Goal: Transaction & Acquisition: Purchase product/service

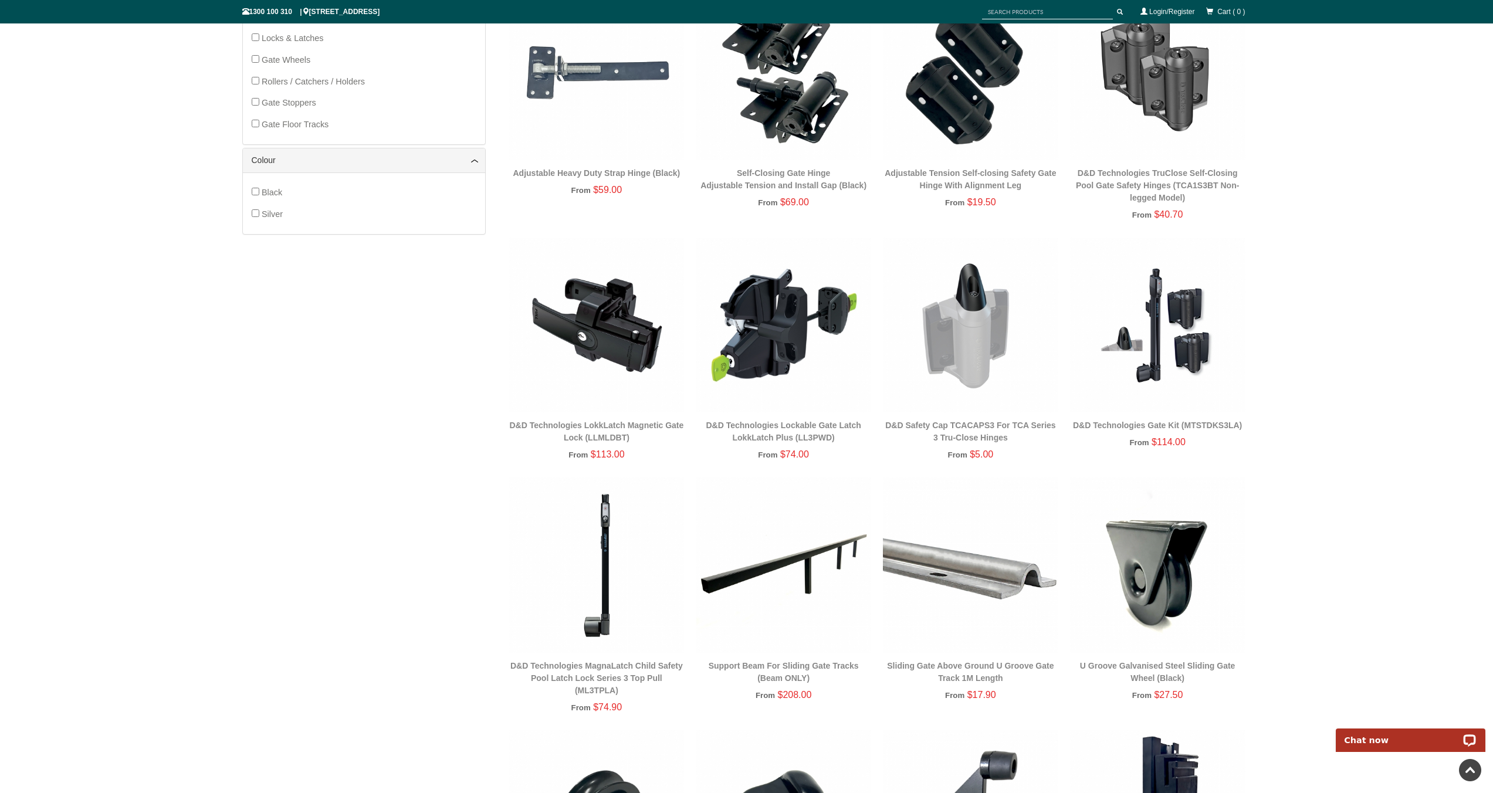
scroll to position [846, 0]
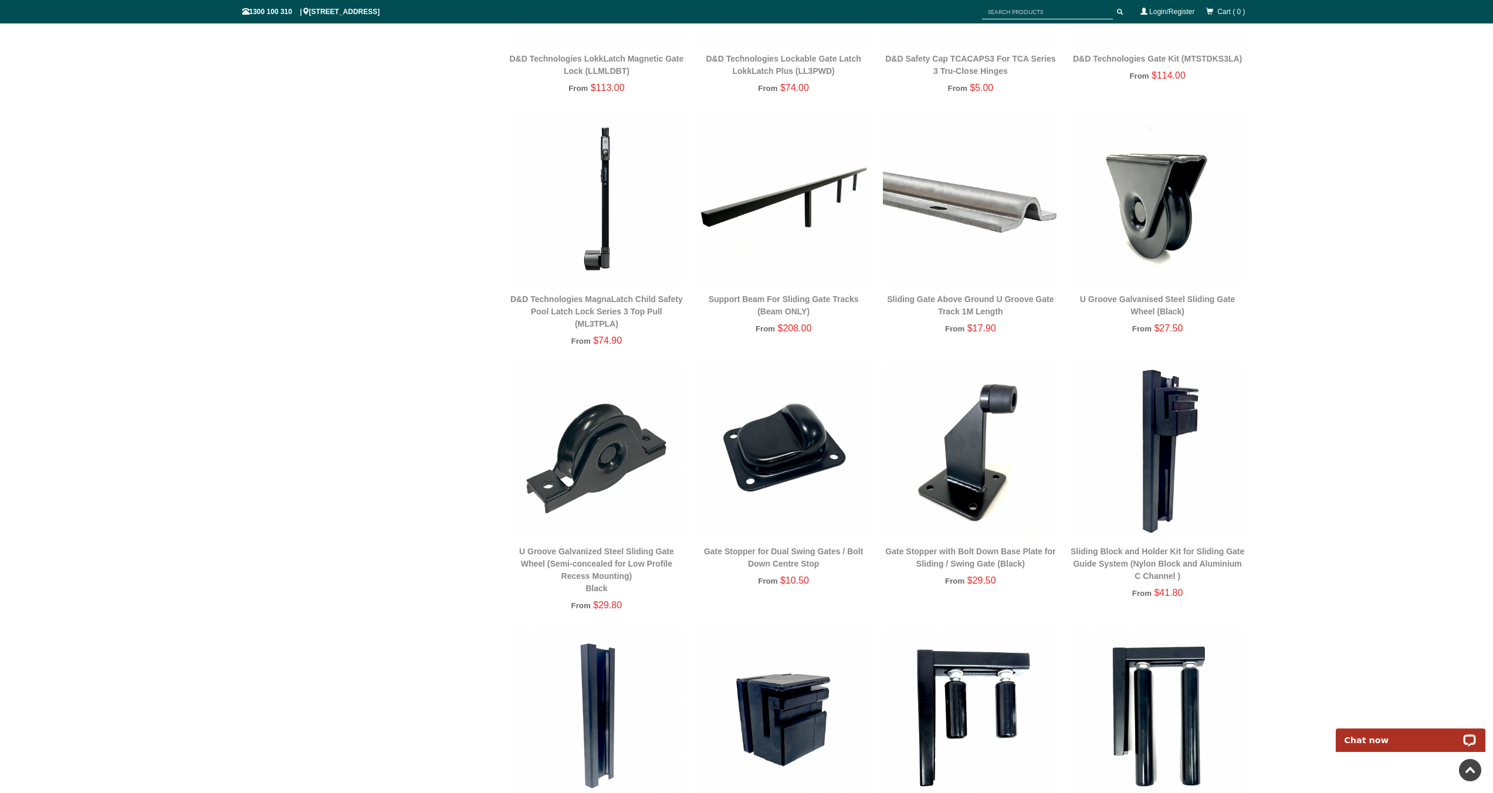
click at [589, 456] on img at bounding box center [596, 450] width 175 height 175
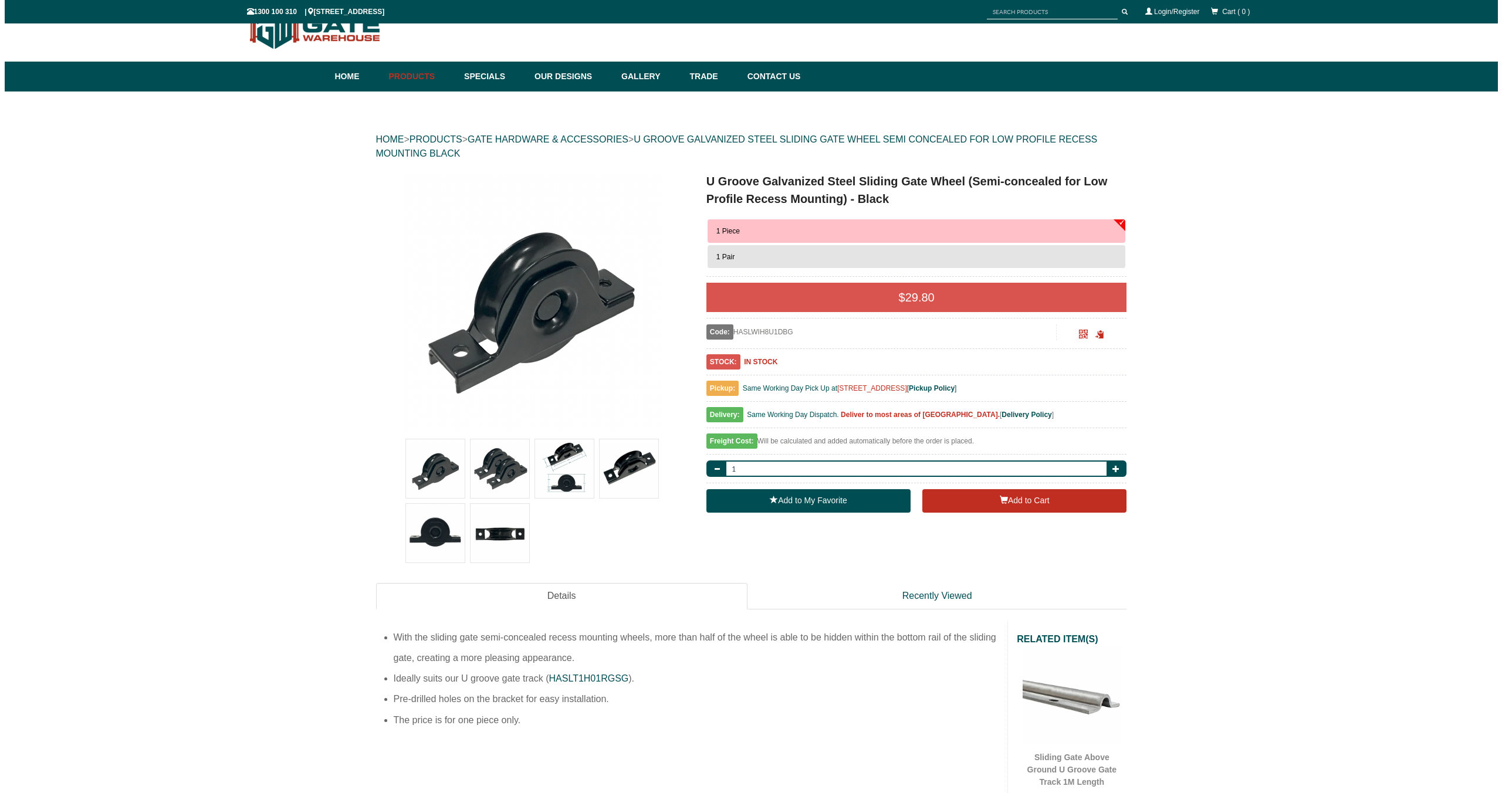
scroll to position [29, 0]
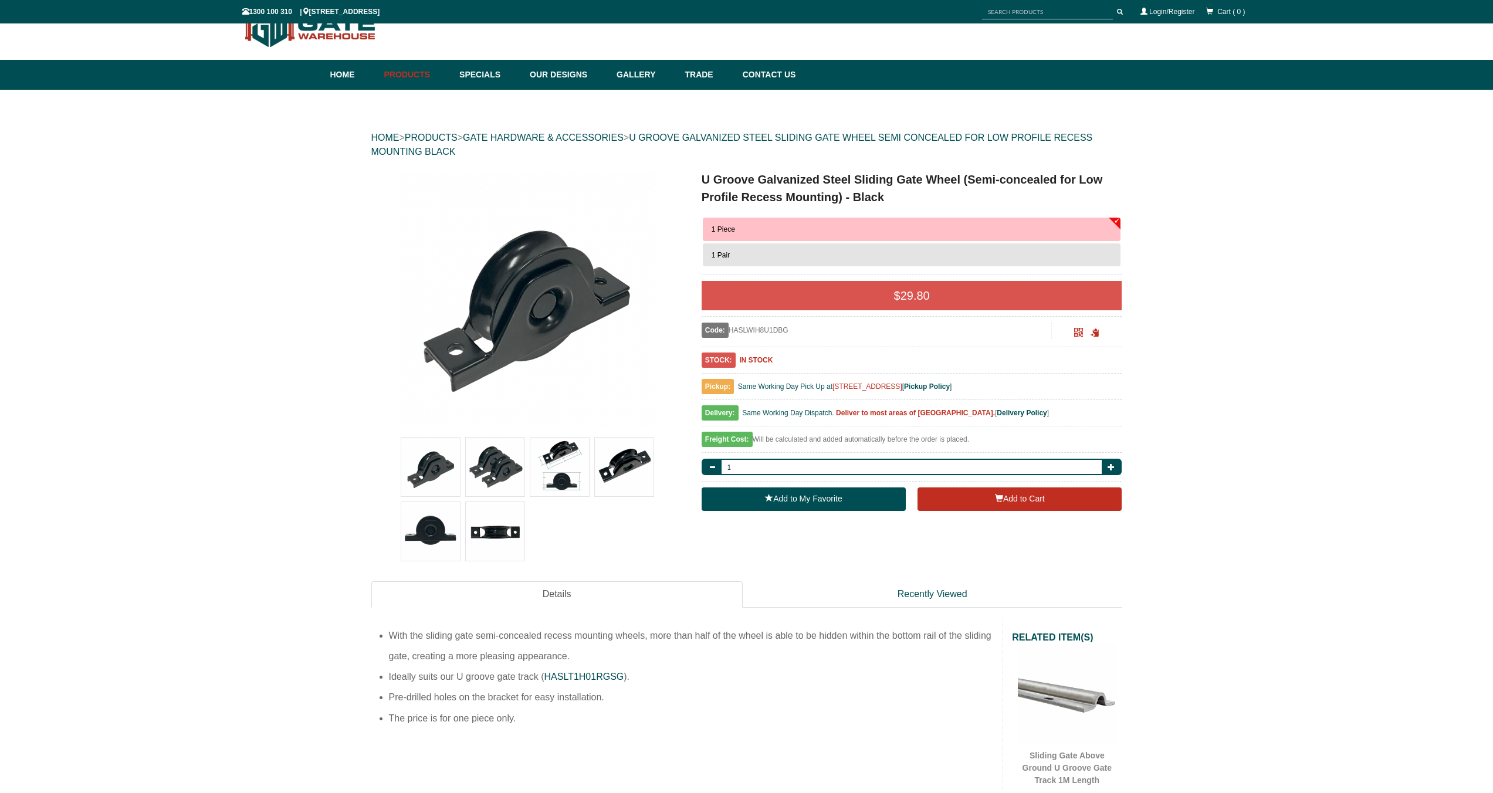
click at [566, 460] on img at bounding box center [559, 467] width 59 height 59
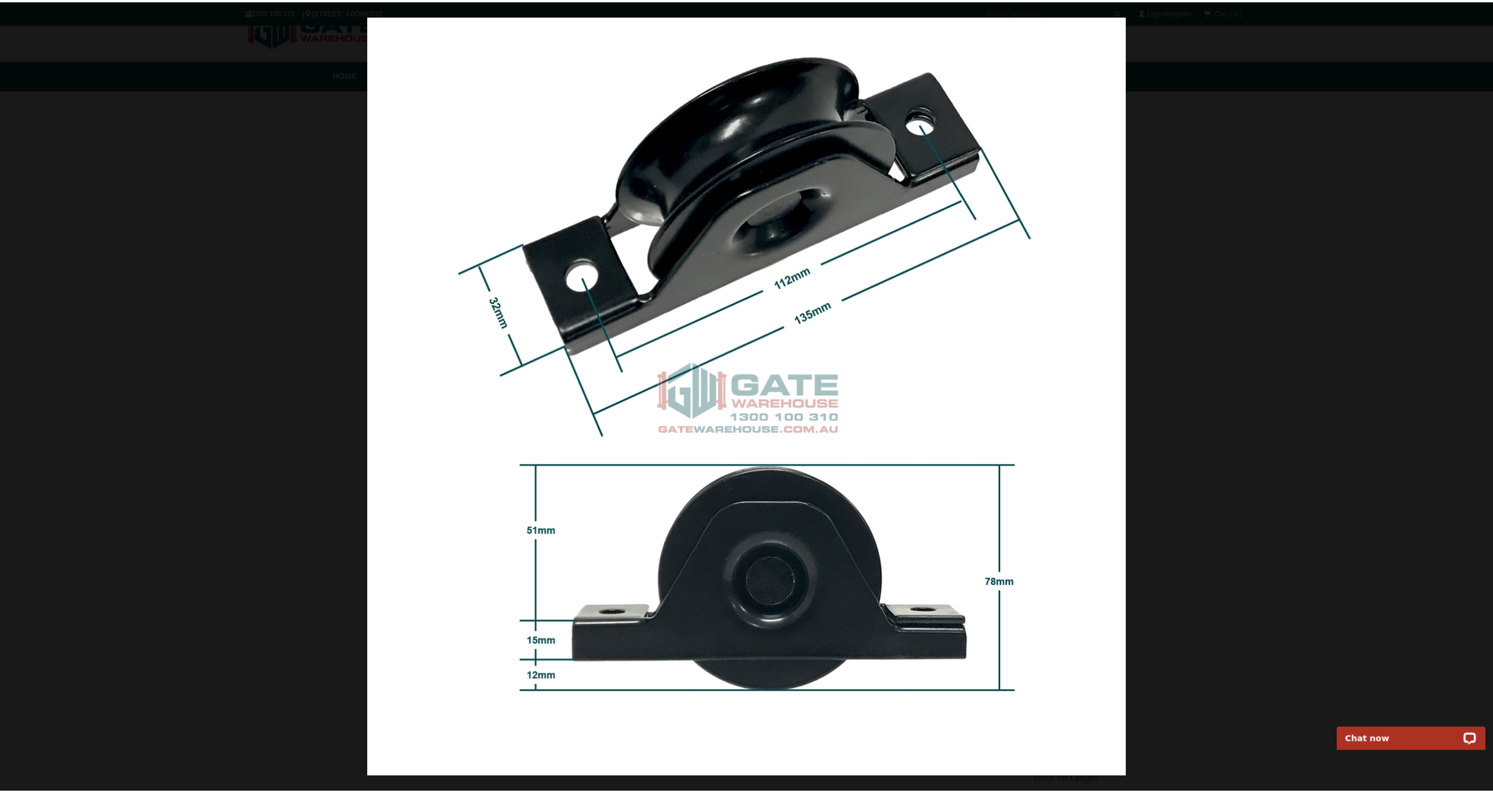
scroll to position [0, 0]
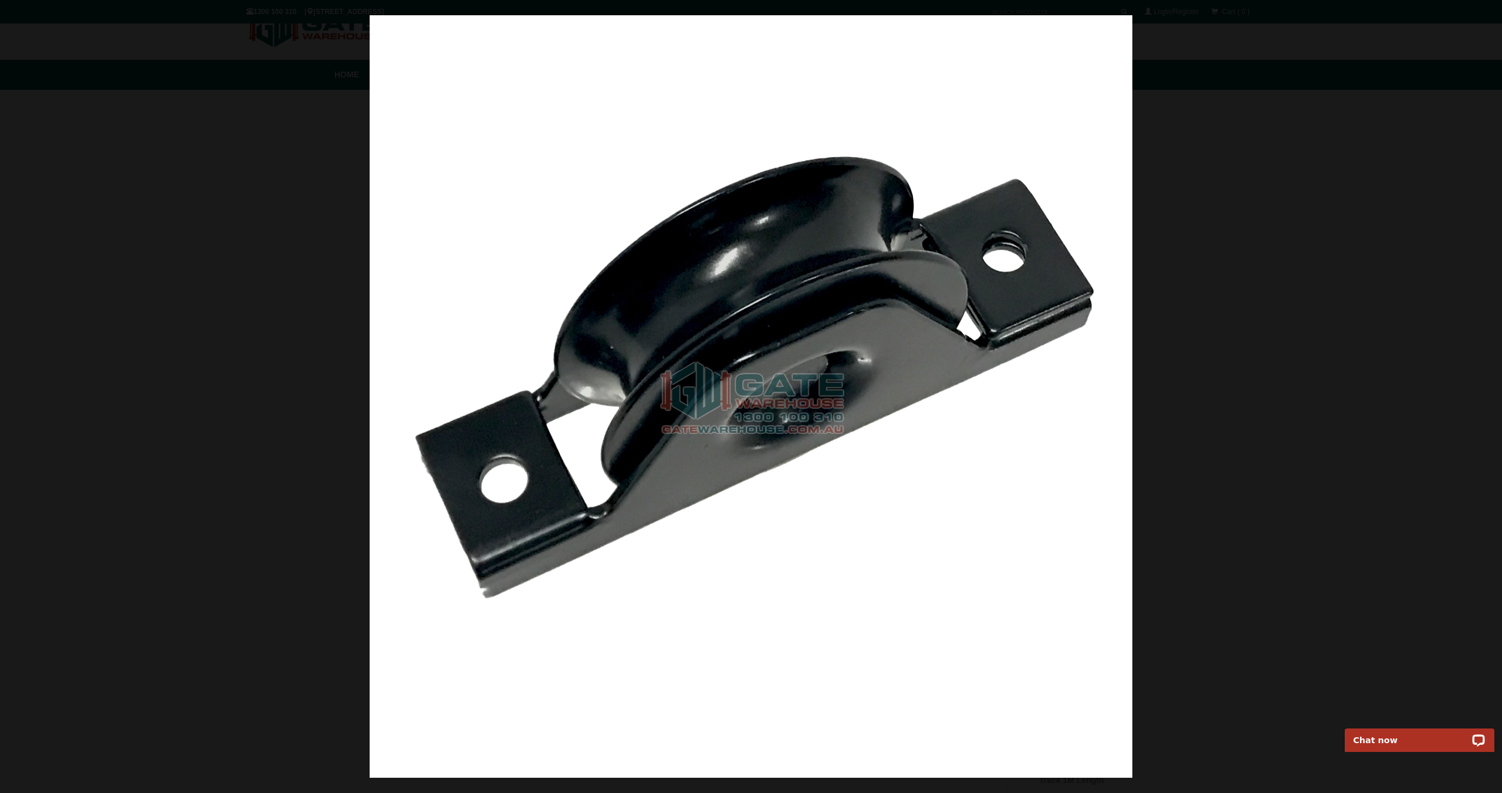
click at [1105, 253] on img at bounding box center [751, 396] width 762 height 762
click at [1480, 23] on span at bounding box center [1484, 18] width 18 height 18
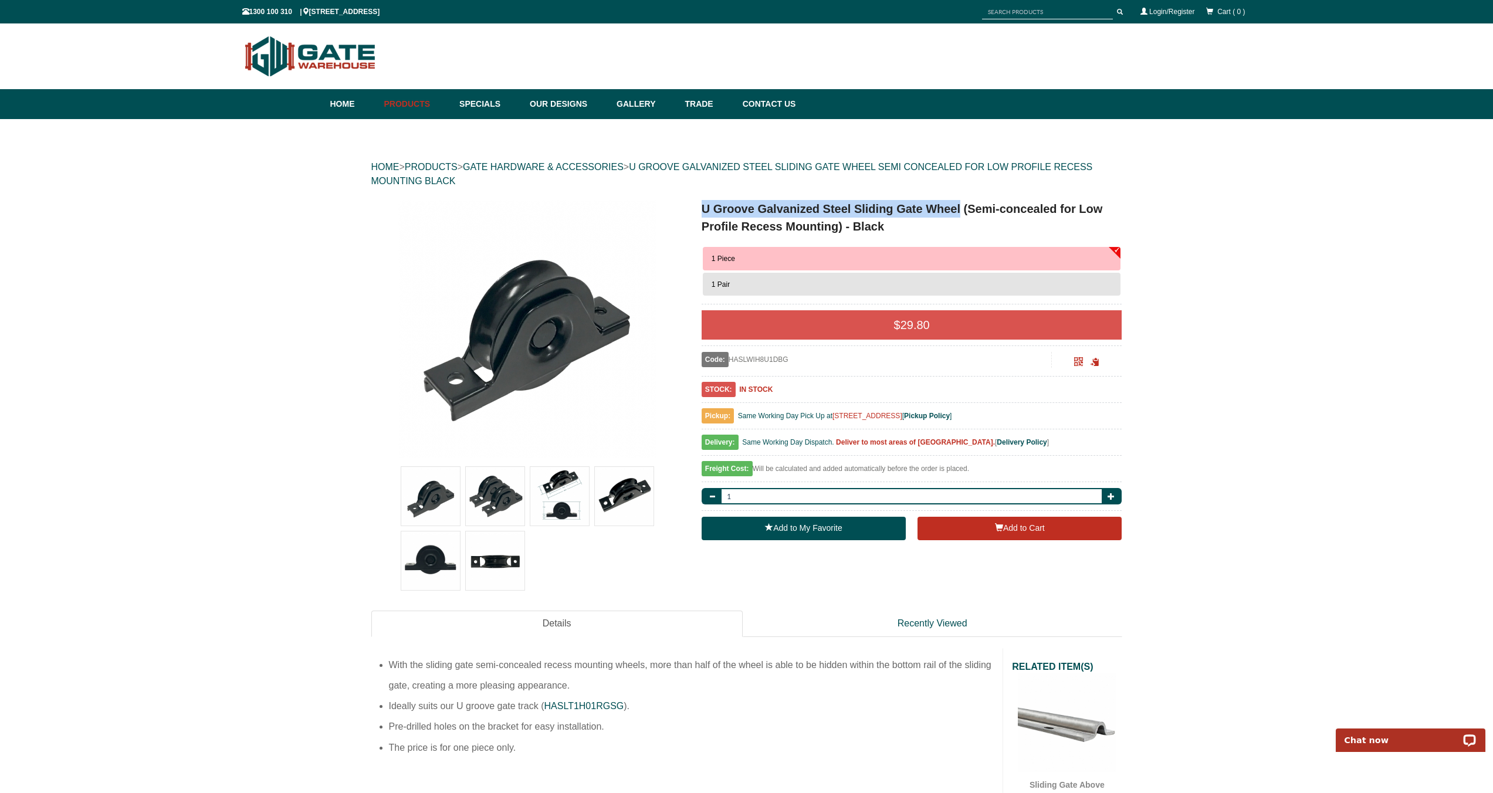
drag, startPoint x: 702, startPoint y: 208, endPoint x: 961, endPoint y: 205, distance: 258.7
click at [961, 205] on h1 "U Groove Galvanized Steel Sliding Gate Wheel (Semi-concealed for Low Profile Re…" at bounding box center [911, 217] width 421 height 35
copy h1 "U Groove Galvanized Steel Sliding Gate Wheel"
drag, startPoint x: 875, startPoint y: 222, endPoint x: 699, endPoint y: 201, distance: 177.2
click at [699, 201] on div "U Groove Galvanized Steel Sliding Gate Wheel (Semi-concealed for Low Profile Re…" at bounding box center [903, 373] width 438 height 346
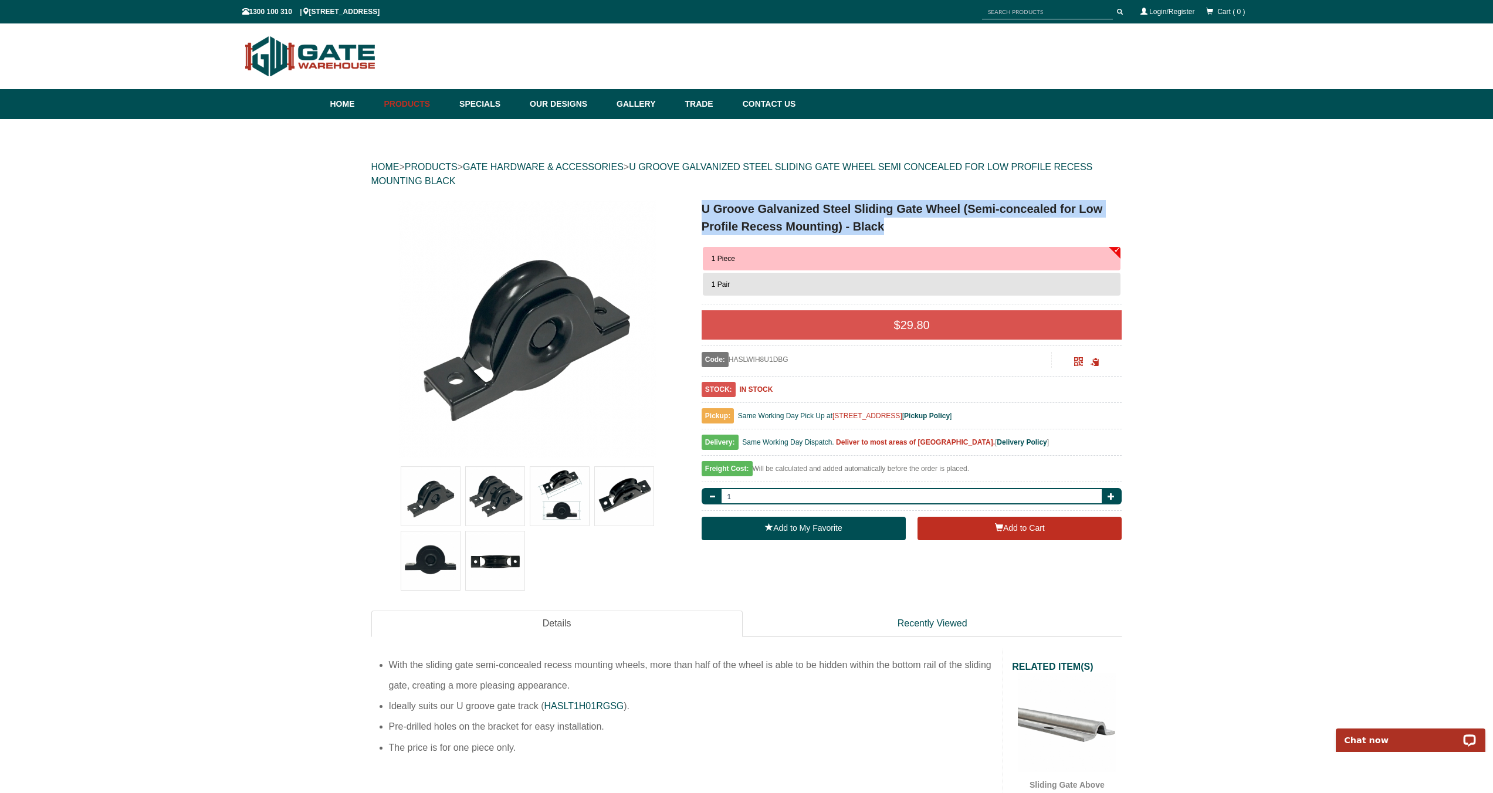
copy h1 "U Groove Galvanized Steel Sliding Gate Wheel (Semi-concealed for Low Profile Re…"
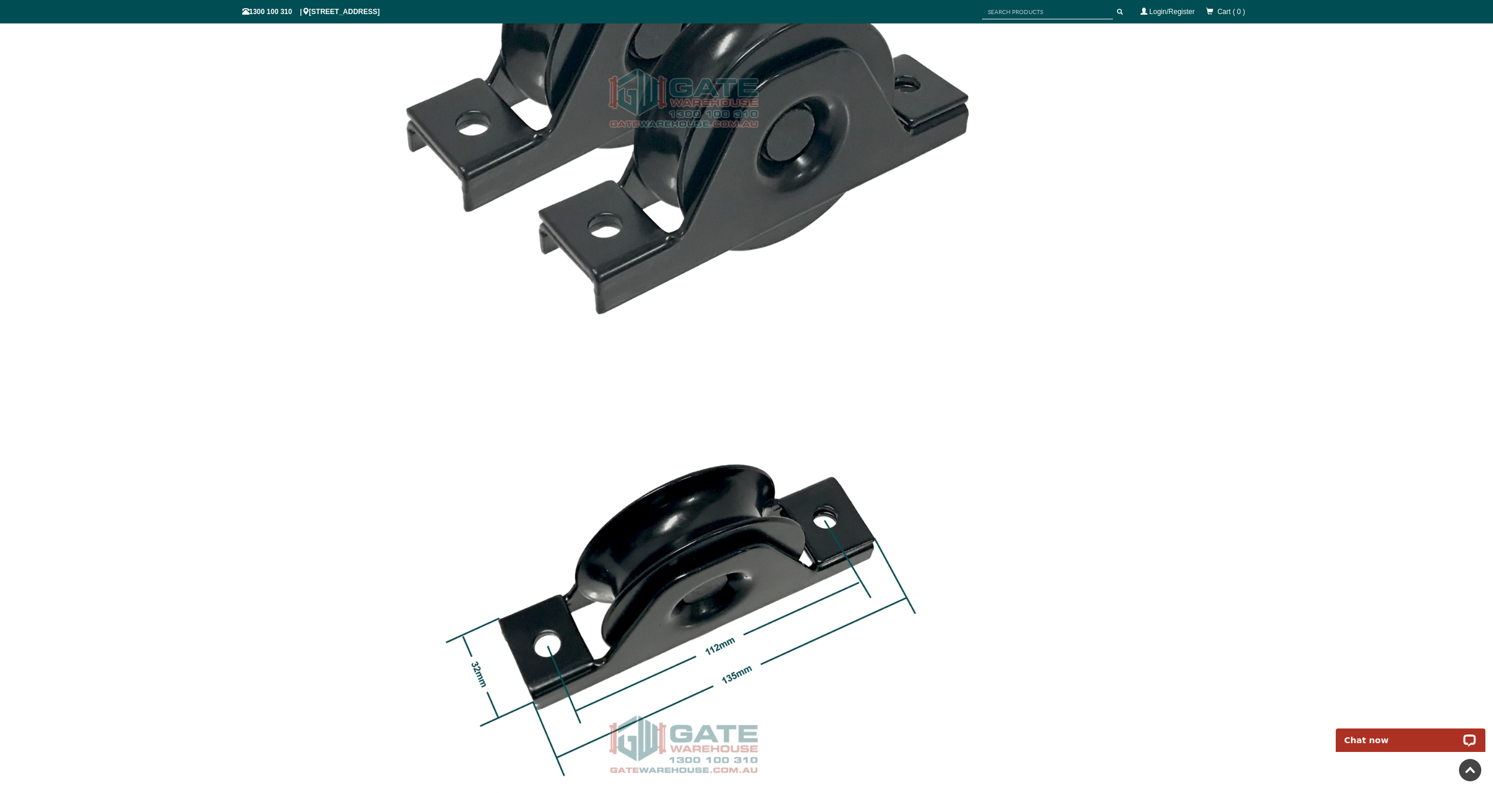
scroll to position [1348, 0]
